Goal: Contribute content

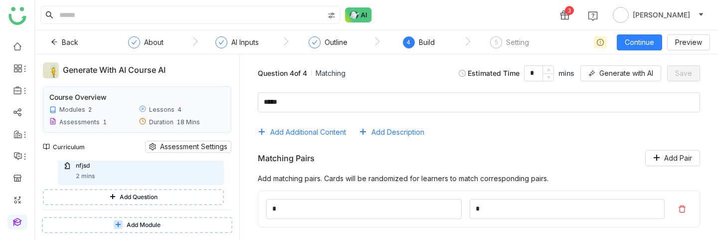
scroll to position [239, 0]
click at [168, 204] on button "Add Question" at bounding box center [133, 204] width 181 height 16
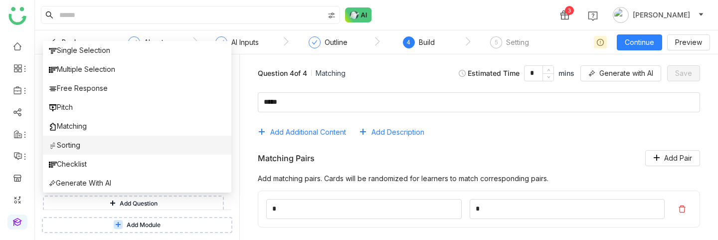
click at [134, 145] on li "Sorting" at bounding box center [137, 145] width 189 height 19
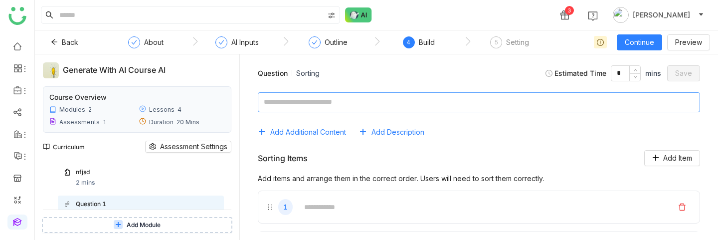
click at [340, 101] on textarea at bounding box center [479, 102] width 443 height 20
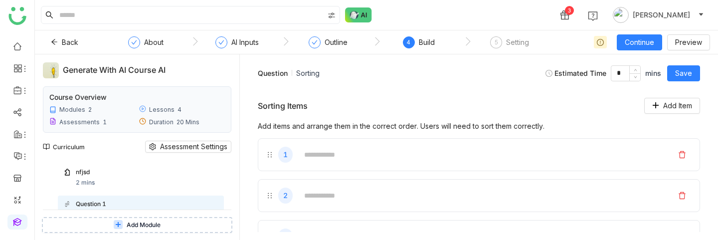
scroll to position [55, 0]
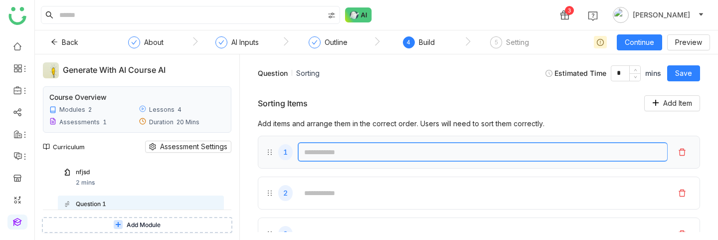
type textarea "****"
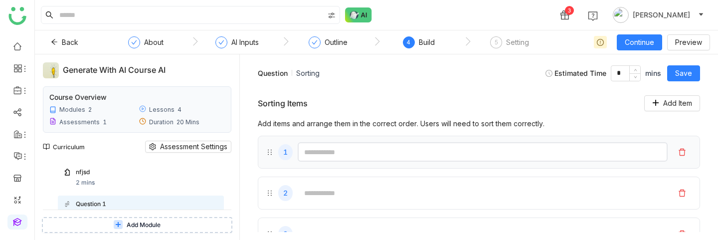
click at [350, 158] on input "text" at bounding box center [483, 151] width 370 height 19
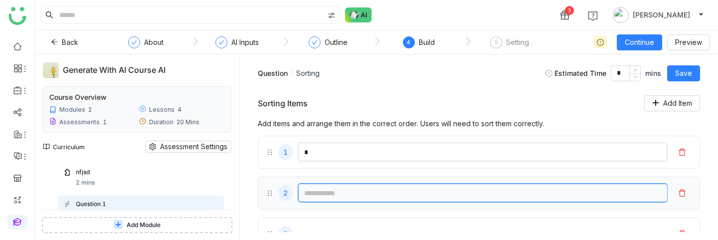
type input "*"
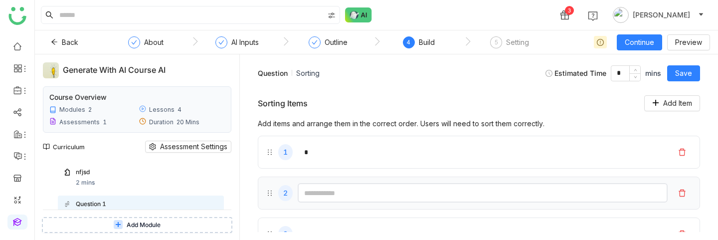
click at [342, 197] on input "text" at bounding box center [483, 192] width 370 height 19
type input "*"
click at [675, 75] on button "Save" at bounding box center [684, 73] width 33 height 16
